Goal: Task Accomplishment & Management: Complete application form

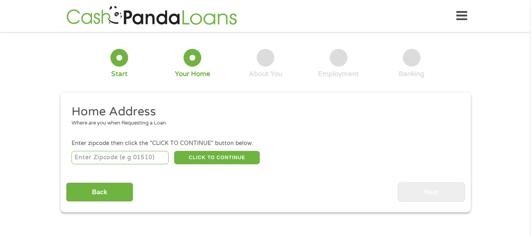
click at [151, 157] on input "number" at bounding box center [120, 157] width 97 height 13
type input "85747"
click at [214, 161] on button "CLICK TO CONTINUE" at bounding box center [217, 157] width 86 height 13
type input "85747"
type input "Tucson"
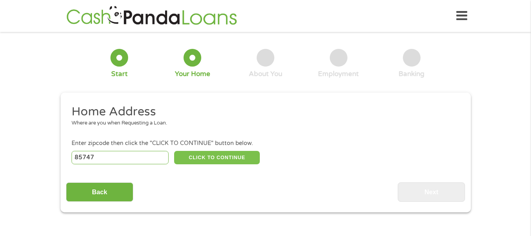
select select "Arizona"
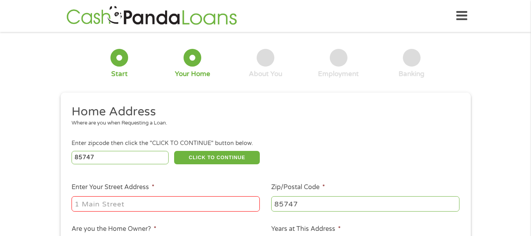
click at [176, 201] on input "Enter Your Street Address *" at bounding box center [166, 203] width 188 height 15
click at [176, 201] on input "6810 sAv" at bounding box center [166, 203] width 188 height 15
click at [176, 201] on input "6810 s" at bounding box center [166, 203] width 188 height 15
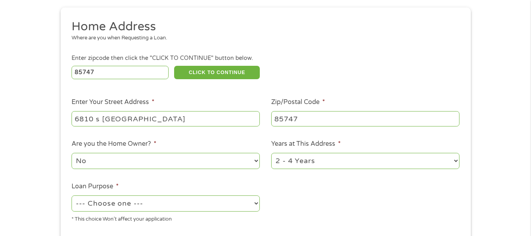
scroll to position [105, 0]
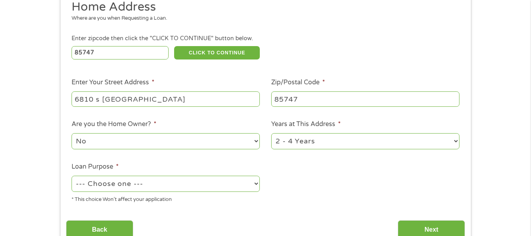
type input "6810 s Avenida de la Protranca"
click at [456, 140] on select "1 Year or less 1 - 2 Years 2 - 4 Years Over 4 Years" at bounding box center [365, 141] width 188 height 16
select select "60months"
click at [271, 133] on select "1 Year or less 1 - 2 Years 2 - 4 Years Over 4 Years" at bounding box center [365, 141] width 188 height 16
click at [192, 184] on select "--- Choose one --- Pay Bills Debt Consolidation Home Improvement Major Purchase…" at bounding box center [166, 183] width 188 height 16
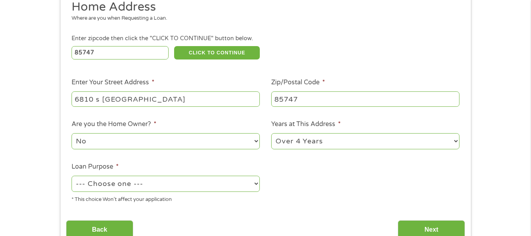
select select "majorpurchase"
click at [72, 175] on select "--- Choose one --- Pay Bills Debt Consolidation Home Improvement Major Purchase…" at bounding box center [166, 183] width 188 height 16
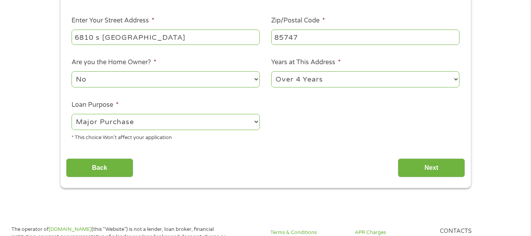
scroll to position [236, 0]
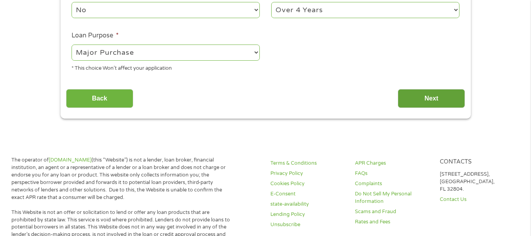
click at [437, 97] on input "Next" at bounding box center [431, 98] width 67 height 19
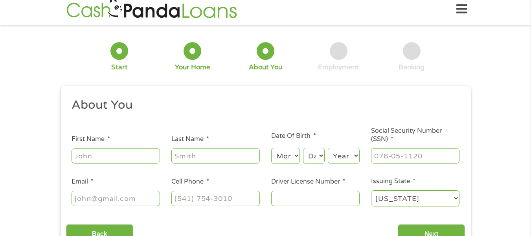
scroll to position [0, 0]
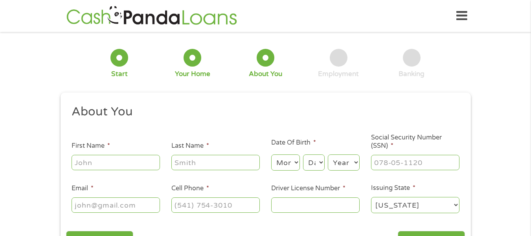
click at [85, 162] on input "First Name *" at bounding box center [116, 162] width 89 height 15
click at [114, 166] on input "Raymind" at bounding box center [116, 162] width 89 height 15
type input "Raymond"
click at [197, 164] on input "Last Name *" at bounding box center [216, 162] width 89 height 15
type input "Kinne"
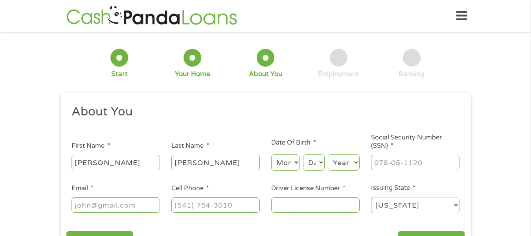
select select "8"
click at [315, 165] on select "Day 1 2 3 4 5 6 7 8 9 10 11 12 13 14 15 16 17 18 19 20 21 22 23 24 25 26 27 28 …" at bounding box center [313, 162] width 21 height 16
select select "4"
click at [303, 154] on select "Day 1 2 3 4 5 6 7 8 9 10 11 12 13 14 15 16 17 18 19 20 21 22 23 24 25 26 27 28 …" at bounding box center [313, 162] width 21 height 16
click at [350, 160] on select "Year 2007 2006 2005 2004 2003 2002 2001 2000 1999 1998 1997 1996 1995 1994 1993…" at bounding box center [344, 162] width 32 height 16
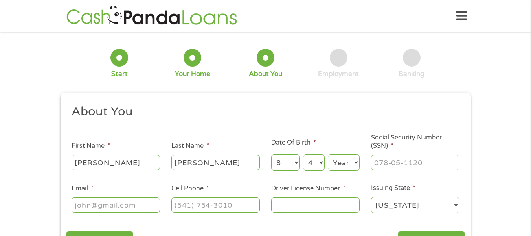
select select "1961"
click at [328, 154] on select "Year 2007 2006 2005 2004 2003 2002 2001 2000 1999 1998 1997 1996 1995 1994 1993…" at bounding box center [344, 162] width 32 height 16
click at [387, 162] on input "___-__-____" at bounding box center [415, 162] width 89 height 15
type input "526-71-7112"
click at [112, 209] on input "Email *" at bounding box center [116, 204] width 89 height 15
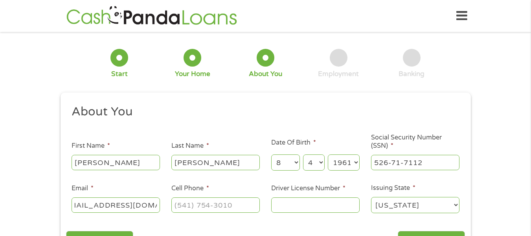
scroll to position [0, 22]
type input "raymondkinne5@gmail.com"
click at [200, 208] on input "(___) ___-____" at bounding box center [216, 204] width 89 height 15
type input "(520) 333-9923"
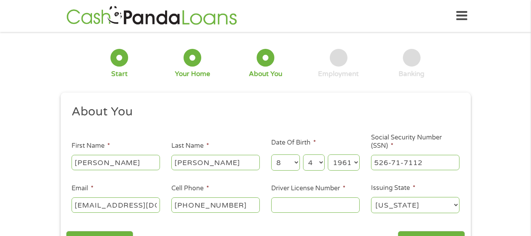
click at [285, 207] on input "Driver License Number *" at bounding box center [315, 204] width 89 height 15
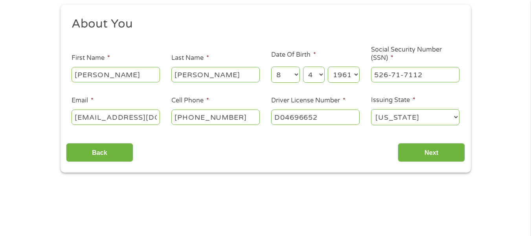
scroll to position [111, 0]
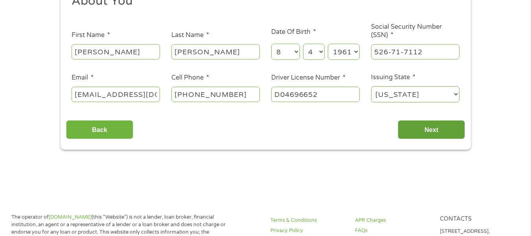
type input "D04696652"
click at [436, 131] on input "Next" at bounding box center [431, 129] width 67 height 19
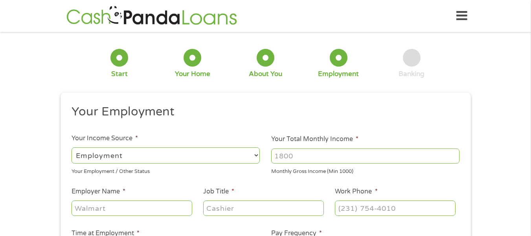
scroll to position [3, 3]
click at [303, 153] on input "Your Total Monthly Income *" at bounding box center [365, 155] width 188 height 15
type input "2"
type input "3800"
click at [139, 210] on input "Employer Name *" at bounding box center [132, 207] width 120 height 15
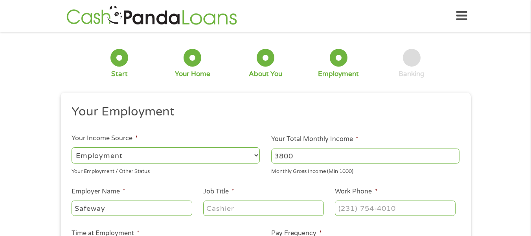
type input "Safeway"
click at [217, 210] on input "Job Title *" at bounding box center [263, 207] width 120 height 15
type input "Deli Clerk"
click at [353, 210] on input "(___) ___-____" at bounding box center [395, 207] width 120 height 15
click at [352, 209] on input "(__5) 20_-____" at bounding box center [395, 207] width 120 height 15
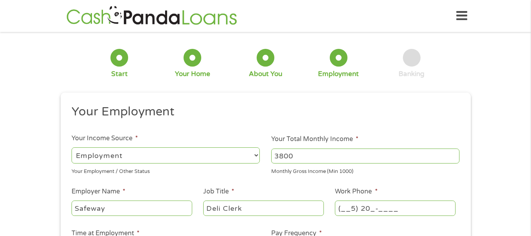
click at [357, 207] on input "(__5) 20_-____" at bounding box center [395, 207] width 120 height 15
click at [361, 208] on input "(520) ___-____" at bounding box center [395, 207] width 120 height 15
type input "(520) 526-7087"
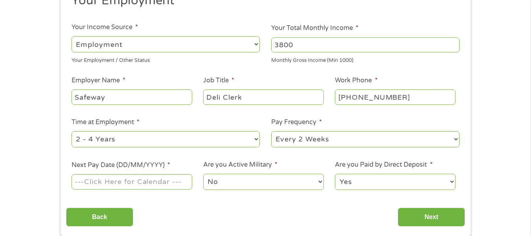
scroll to position [113, 0]
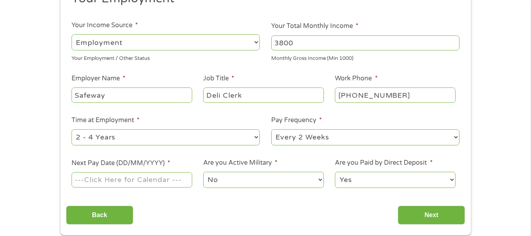
click at [255, 134] on select "--- Choose one --- 1 Year or less 1 - 2 Years 2 - 4 Years Over 4 Years" at bounding box center [166, 137] width 188 height 16
select select "24months"
click at [72, 129] on select "--- Choose one --- 1 Year or less 1 - 2 Years 2 - 4 Years Over 4 Years" at bounding box center [166, 137] width 188 height 16
click at [458, 137] on select "--- Choose one --- Every 2 Weeks Every Week Monthly Semi-Monthly" at bounding box center [365, 137] width 188 height 16
select select "weekly"
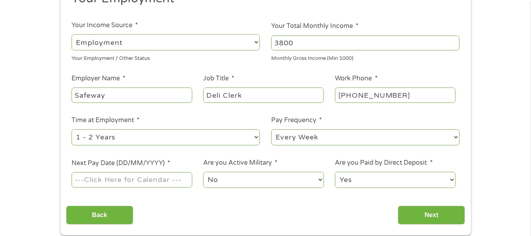
click at [271, 129] on select "--- Choose one --- Every 2 Weeks Every Week Monthly Semi-Monthly" at bounding box center [365, 137] width 188 height 16
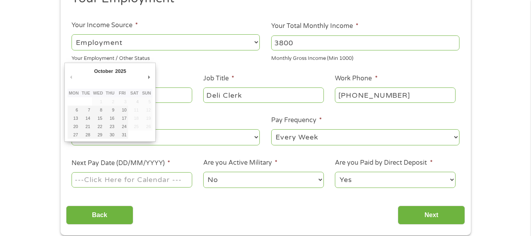
click at [149, 182] on input "Next Pay Date (DD/MM/YYYY) *" at bounding box center [132, 179] width 120 height 15
type input "08/10/2025"
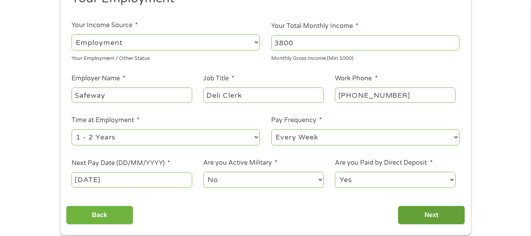
click at [443, 218] on input "Next" at bounding box center [431, 214] width 67 height 19
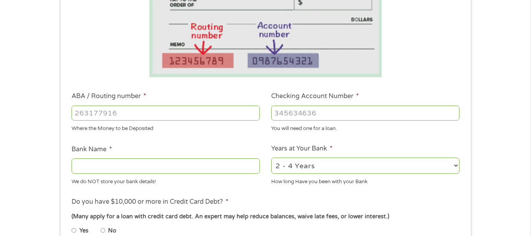
scroll to position [163, 0]
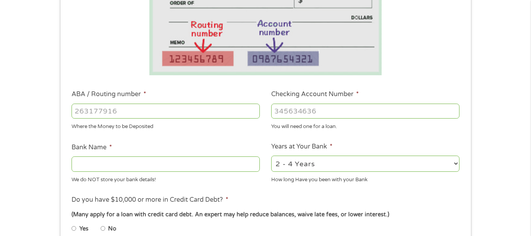
click at [179, 107] on input "ABA / Routing number *" at bounding box center [166, 110] width 188 height 15
type input "122105278"
type input "WELLS FARGO BANK NA ARIZONA"
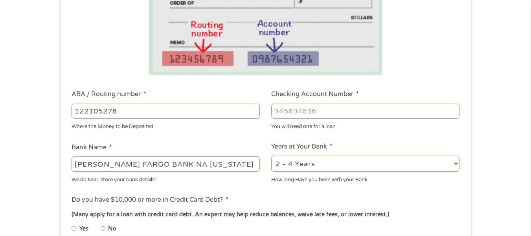
type input "122105278"
click at [283, 111] on input "Checking Account Number *" at bounding box center [365, 110] width 188 height 15
type input "389211809"
click at [458, 166] on select "2 - 4 Years 6 - 12 Months 1 - 2 Years Over 4 Years" at bounding box center [365, 163] width 188 height 16
select select "60months"
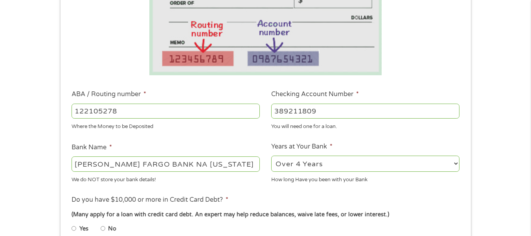
click at [271, 155] on select "2 - 4 Years 6 - 12 Months 1 - 2 Years Over 4 Years" at bounding box center [365, 163] width 188 height 16
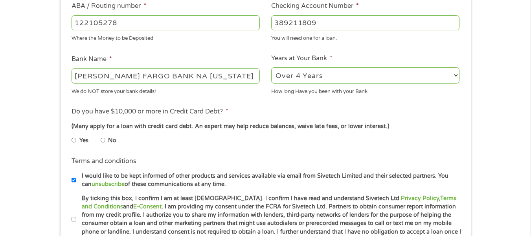
scroll to position [255, 0]
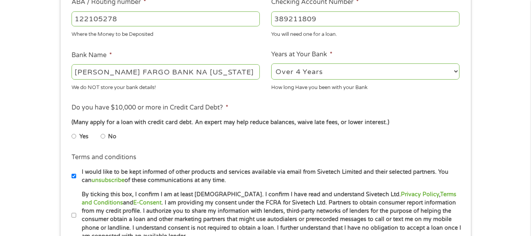
click at [102, 136] on input "No" at bounding box center [103, 136] width 5 height 13
radio input "true"
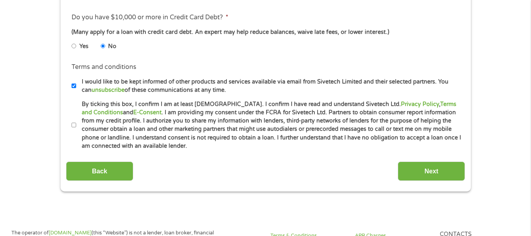
scroll to position [347, 0]
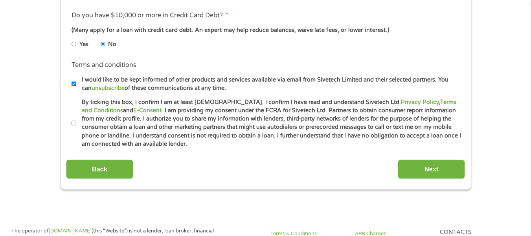
click at [72, 120] on input "By ticking this box, I confirm I am at least 18 years old. I confirm I have rea…" at bounding box center [74, 123] width 5 height 13
checkbox input "true"
click at [420, 169] on input "Next" at bounding box center [431, 168] width 67 height 19
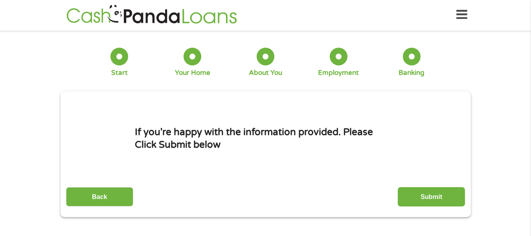
scroll to position [0, 0]
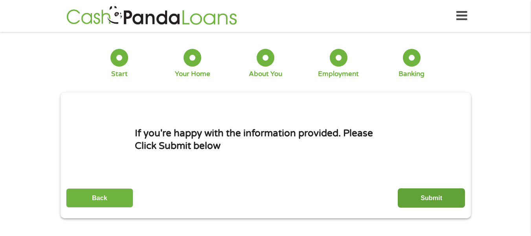
click at [422, 195] on input "Submit" at bounding box center [431, 197] width 67 height 19
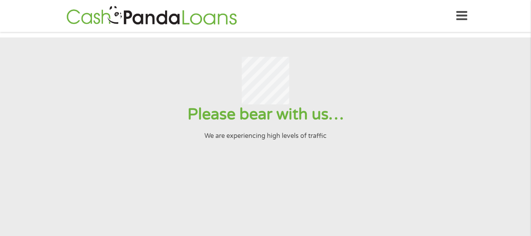
click at [461, 18] on icon at bounding box center [462, 15] width 11 height 19
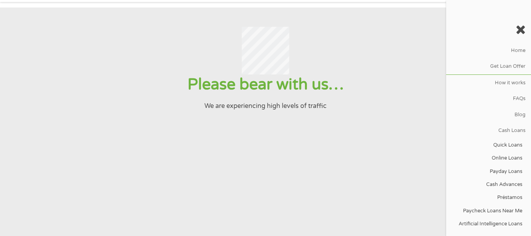
scroll to position [22, 0]
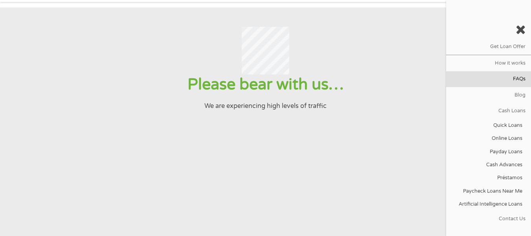
click at [493, 81] on link "FAQs" at bounding box center [488, 79] width 85 height 16
